Goal: Transaction & Acquisition: Purchase product/service

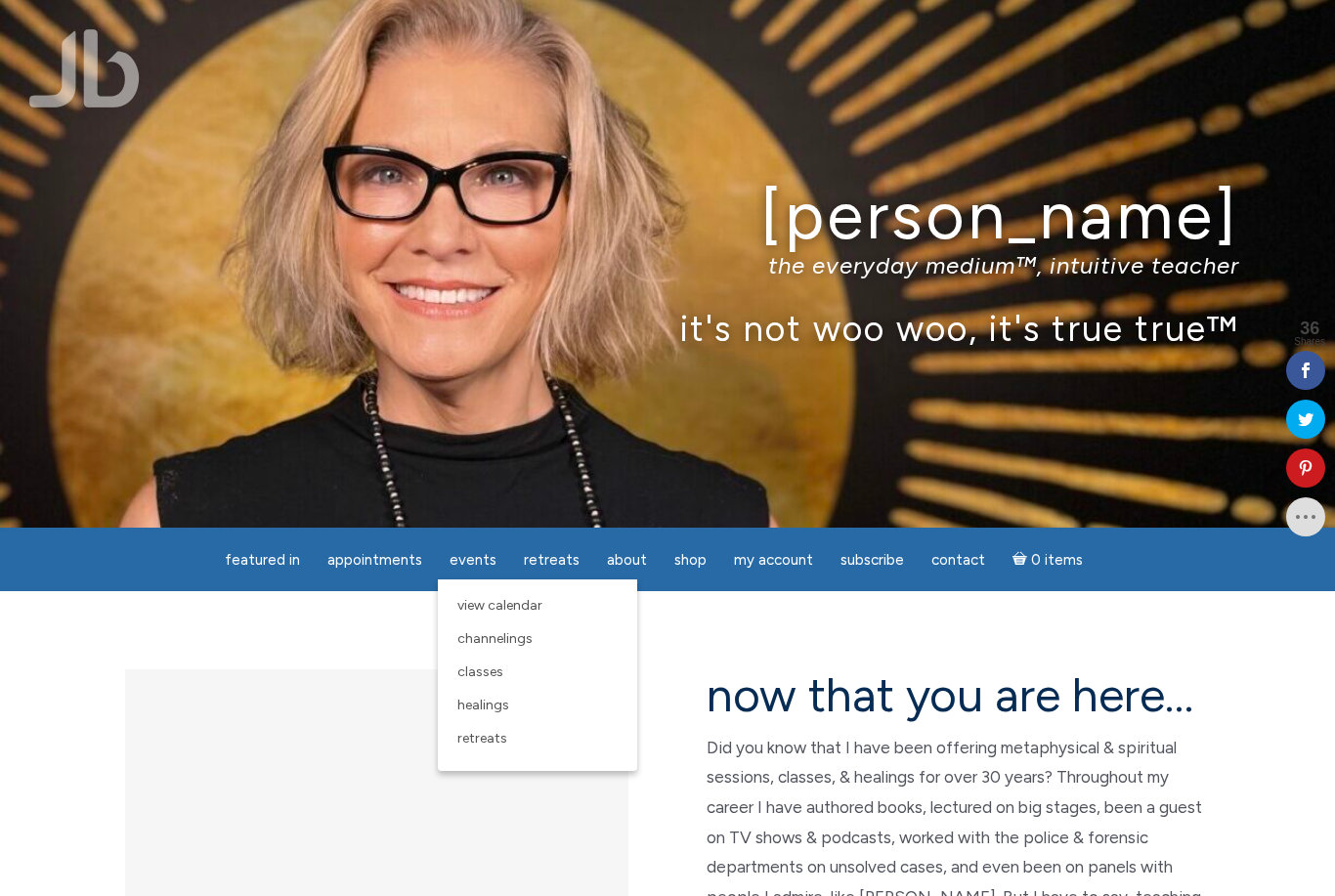
click at [518, 616] on link "View Calendar" at bounding box center [538, 605] width 180 height 33
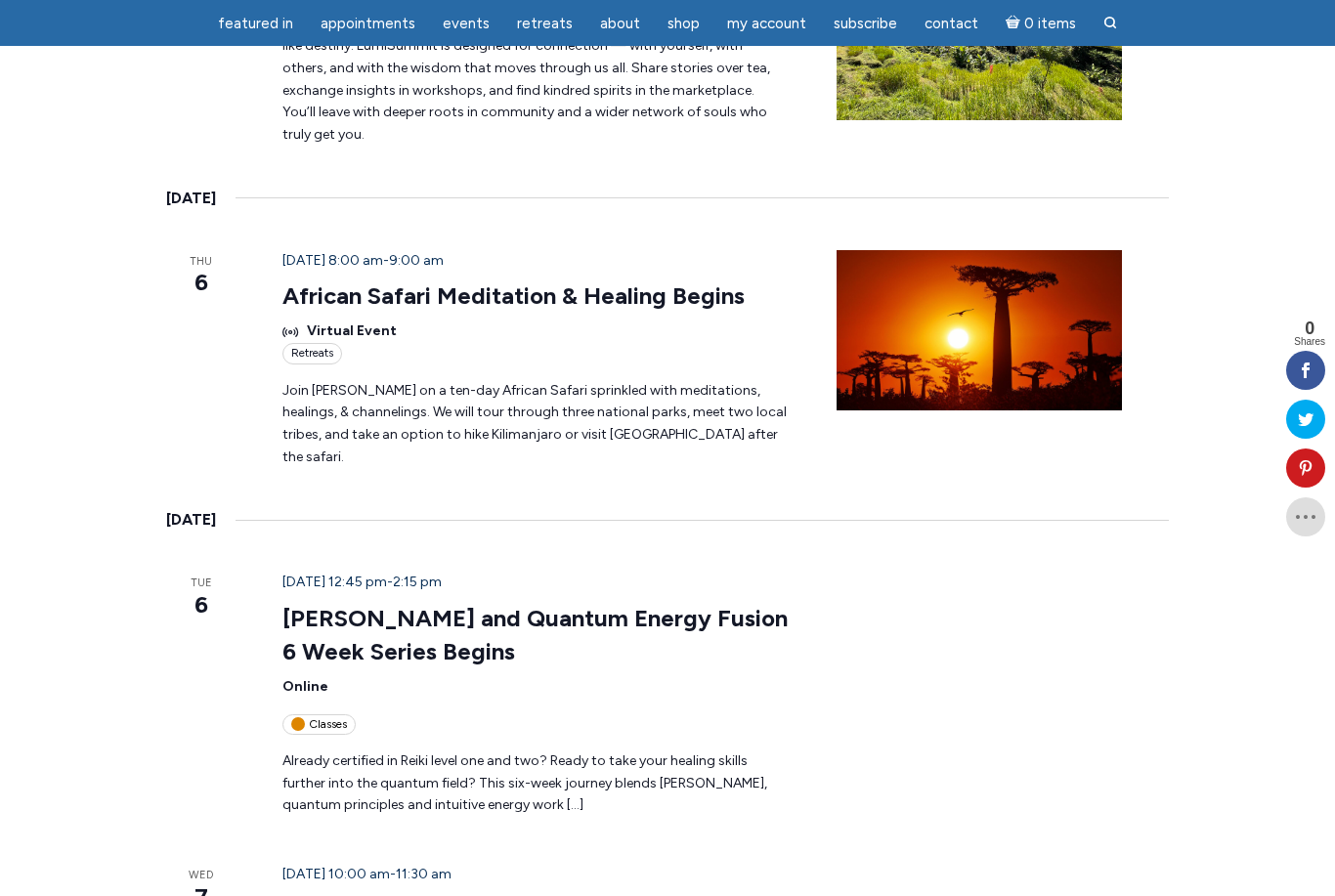
scroll to position [1668, 0]
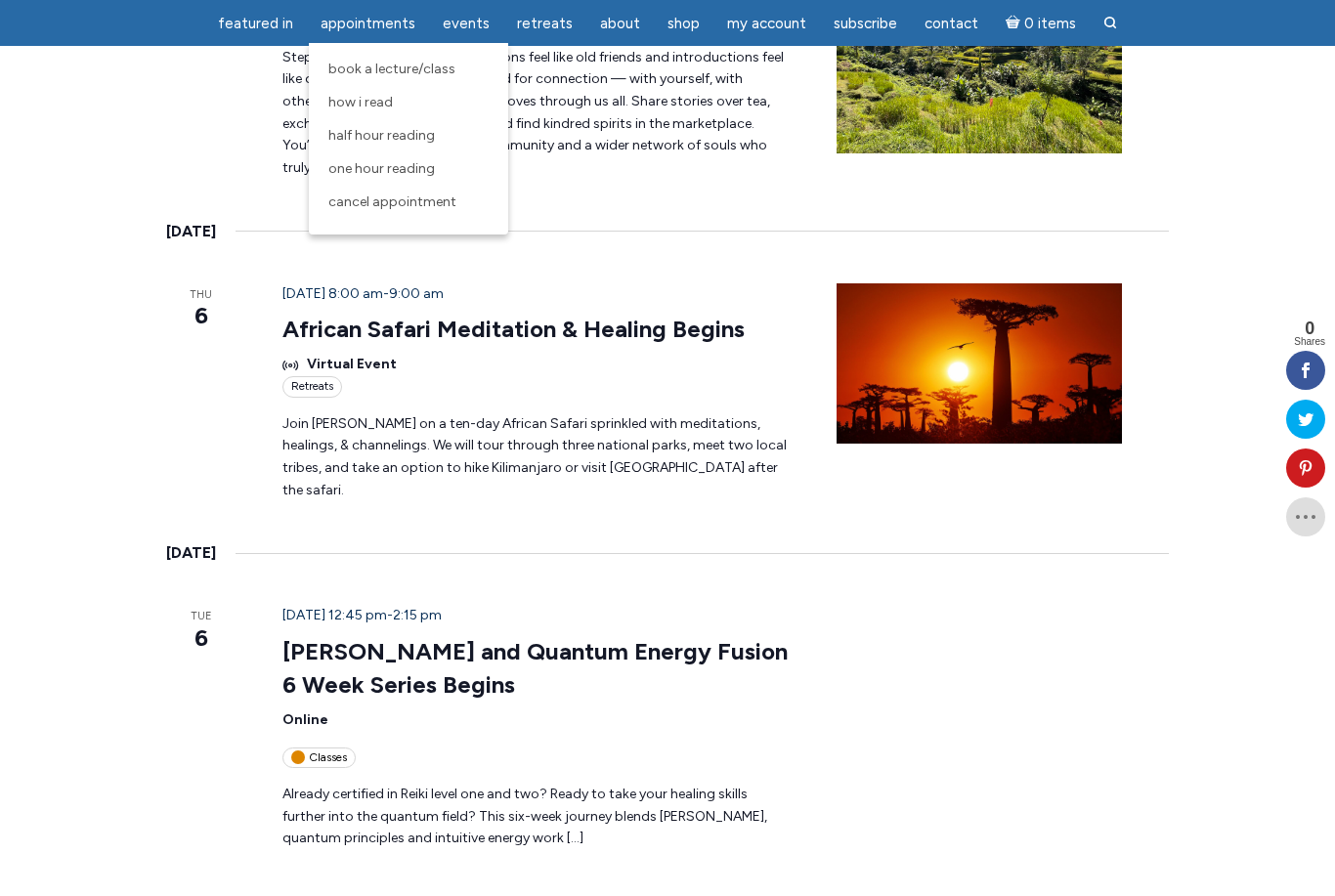
click at [407, 146] on link "Half Hour Reading" at bounding box center [408, 135] width 180 height 33
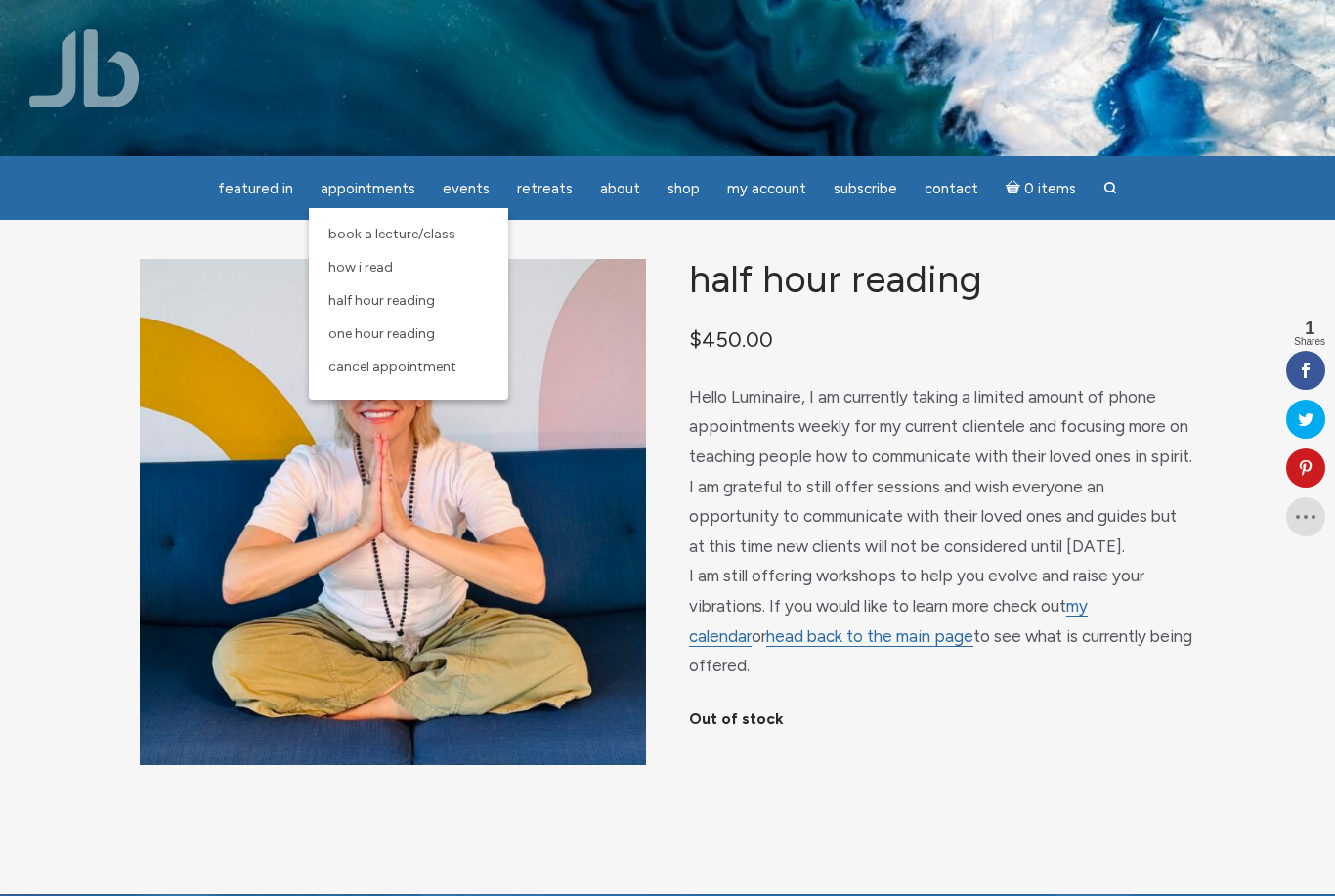
click at [406, 334] on span "One Hour Reading" at bounding box center [381, 334] width 107 height 17
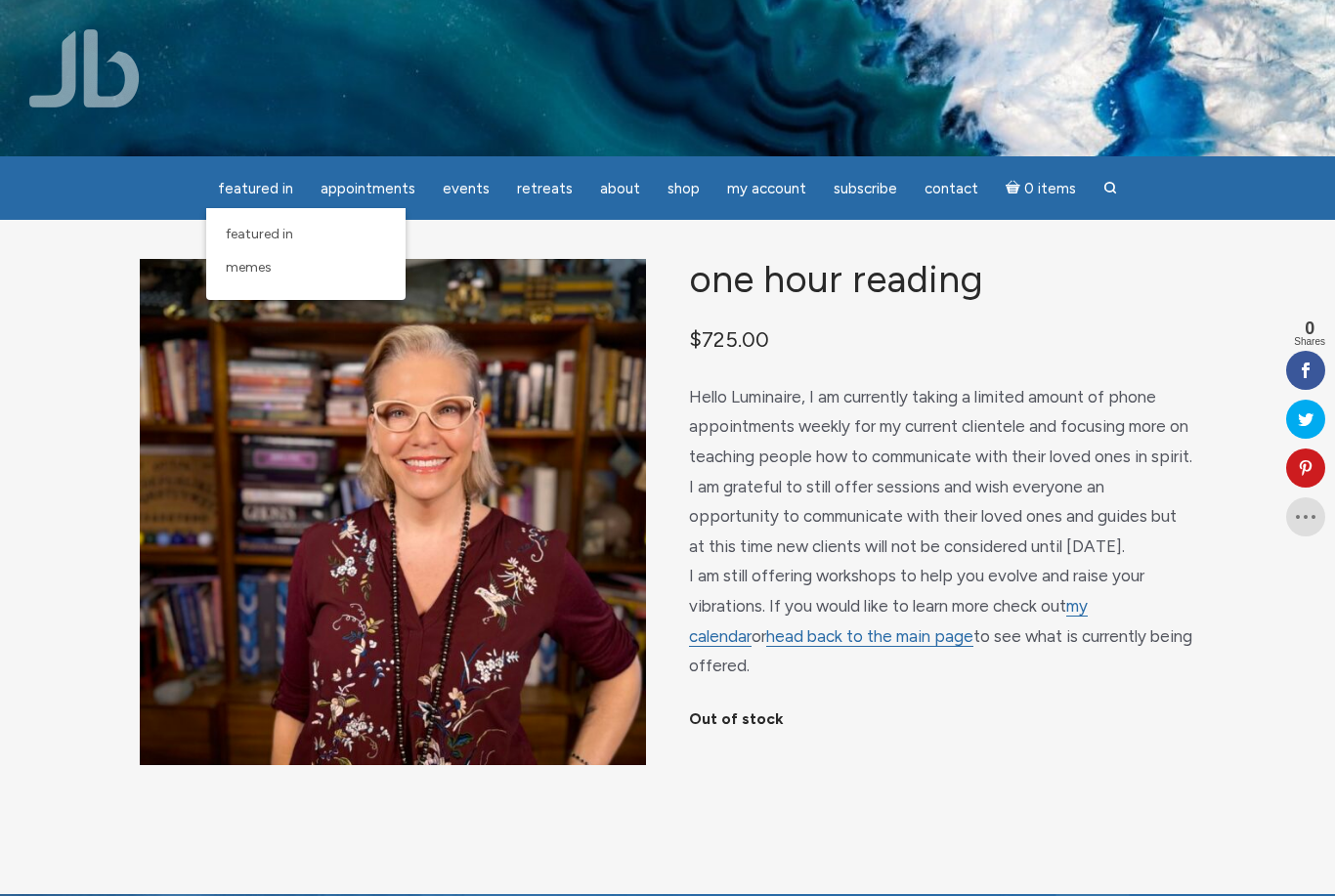
click at [282, 234] on span "featured in" at bounding box center [260, 234] width 68 height 17
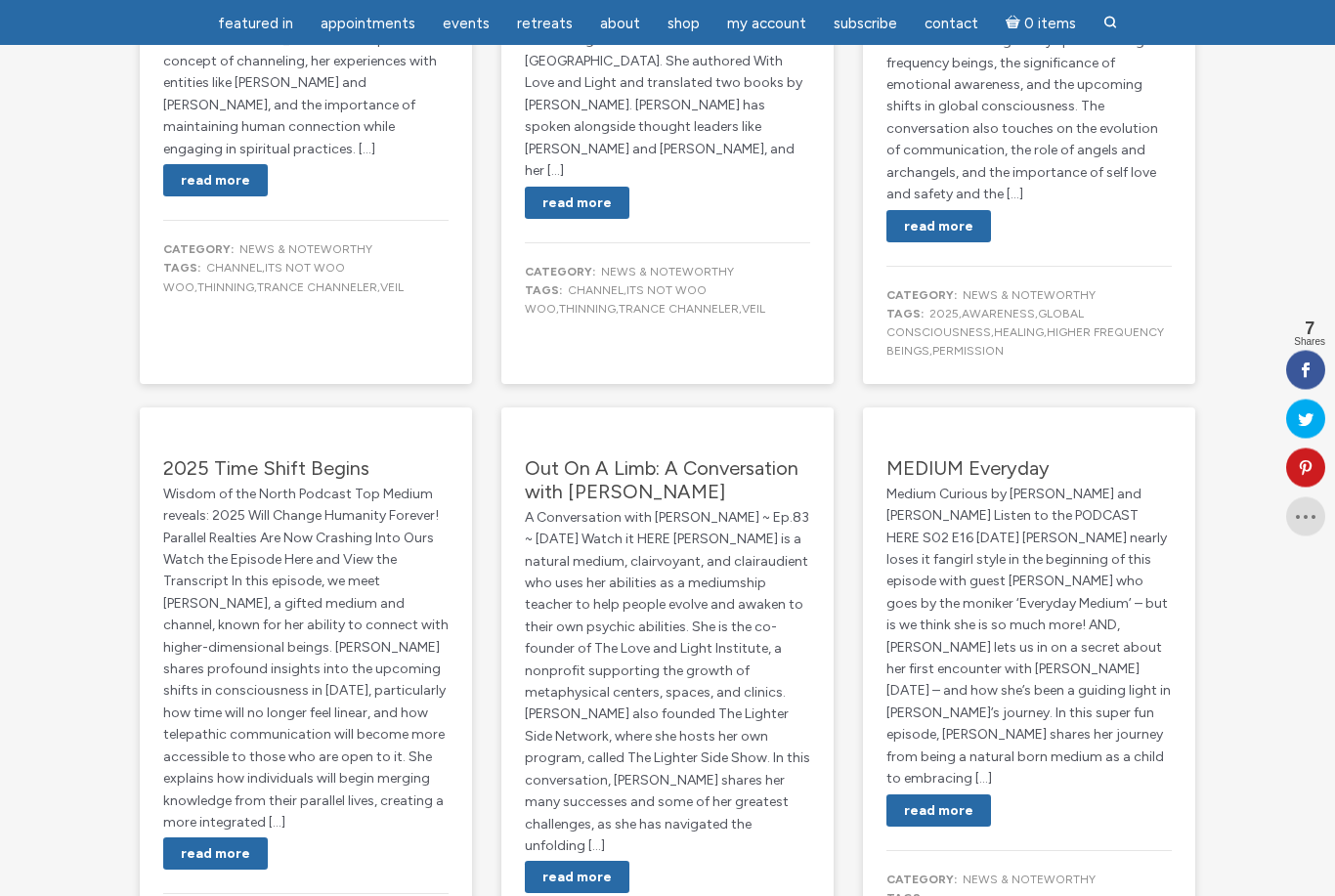
scroll to position [878, 0]
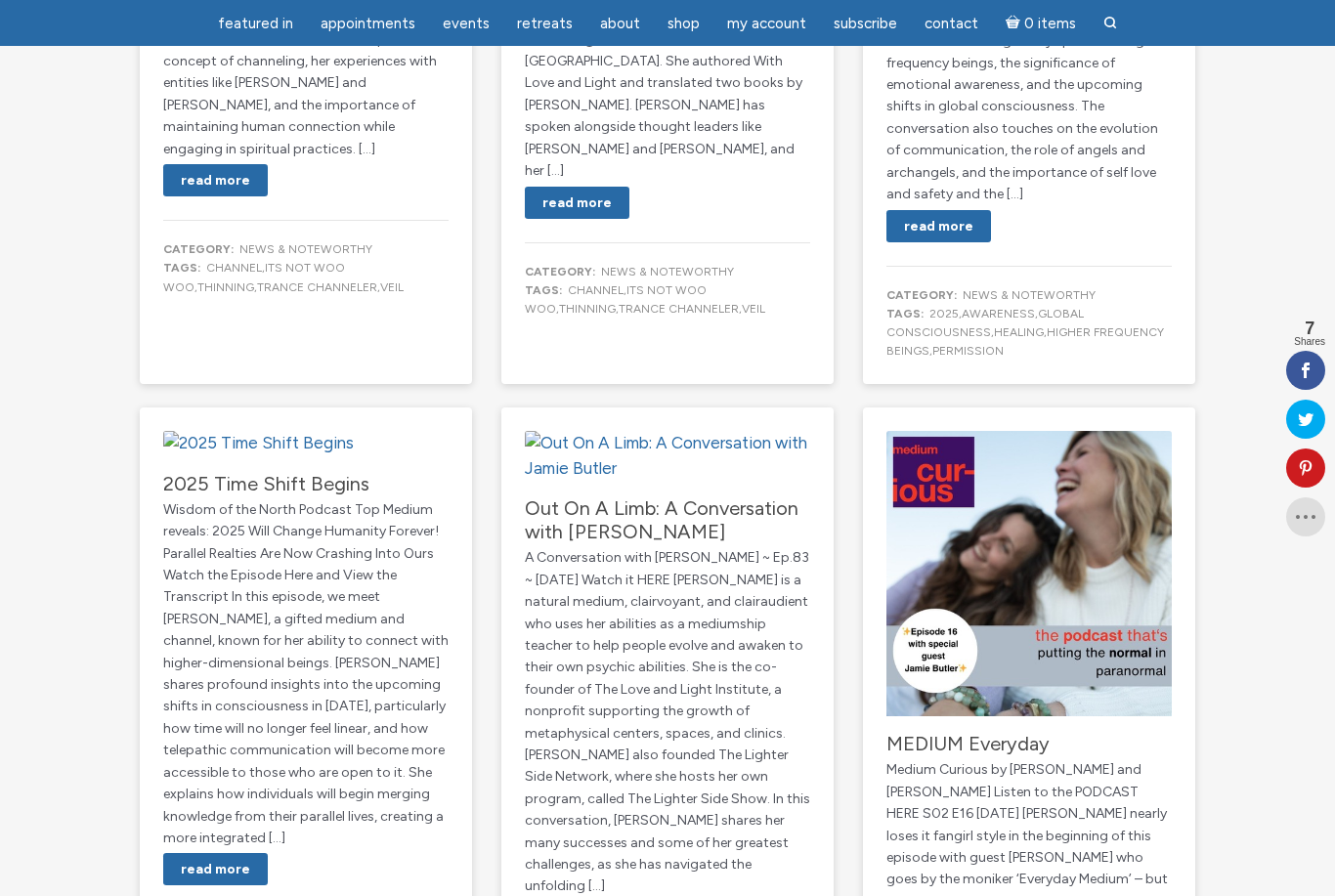
click at [852, 17] on span "Subscribe" at bounding box center [866, 24] width 64 height 18
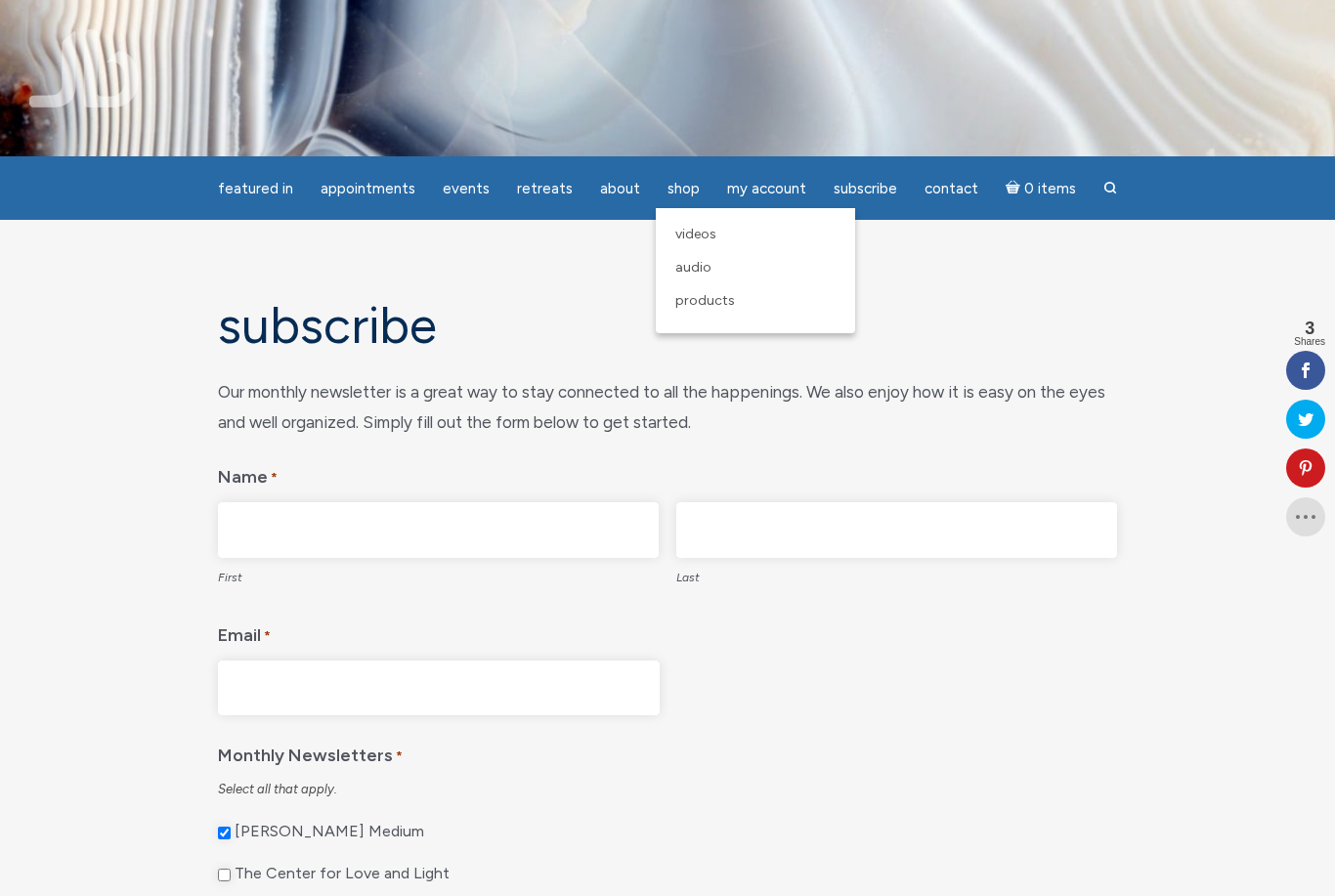
click at [697, 314] on link "Products" at bounding box center [756, 301] width 180 height 33
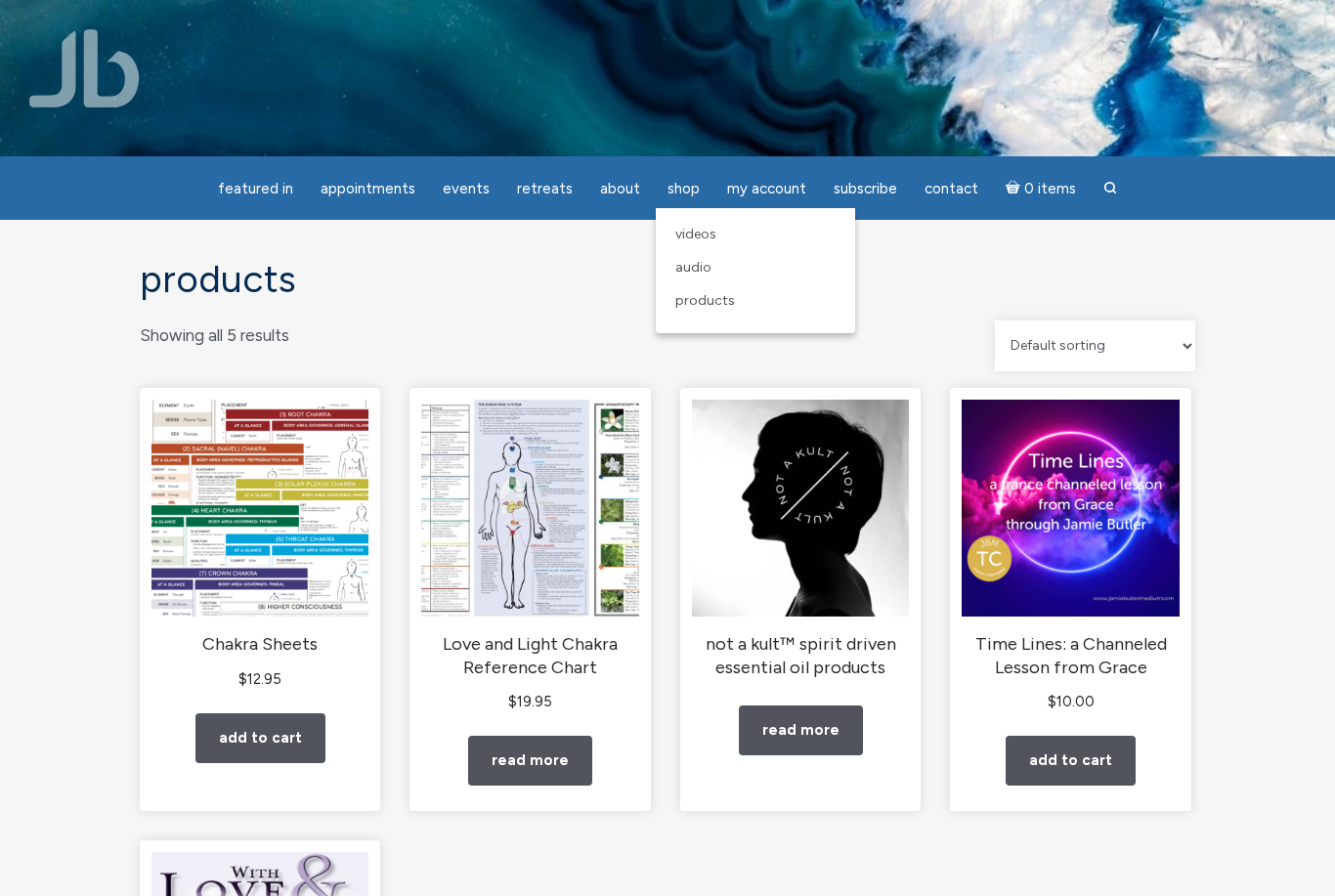
click at [679, 268] on span "Audio" at bounding box center [693, 267] width 36 height 17
